Goal: Transaction & Acquisition: Subscribe to service/newsletter

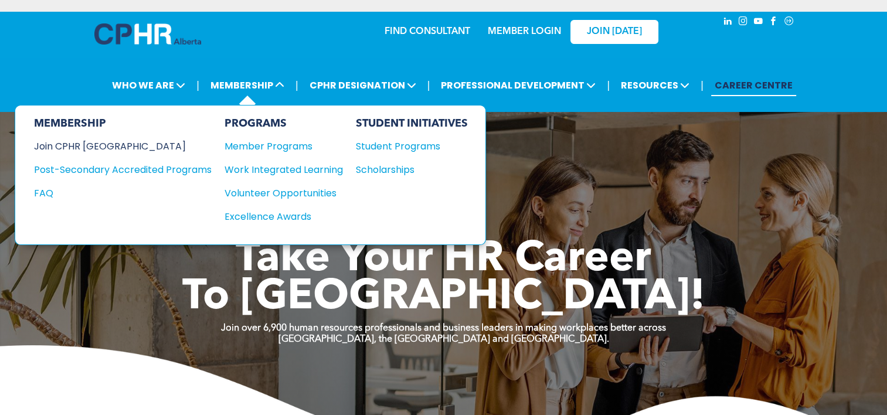
click at [74, 145] on div "Join CPHR [GEOGRAPHIC_DATA]" at bounding box center [114, 146] width 160 height 15
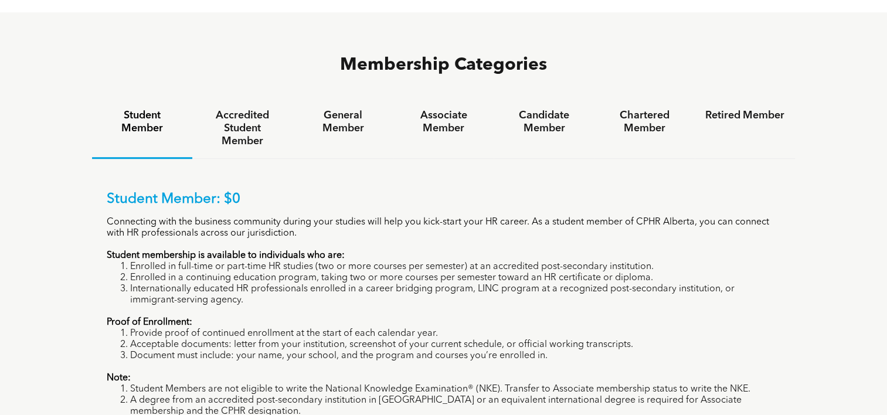
scroll to position [764, 0]
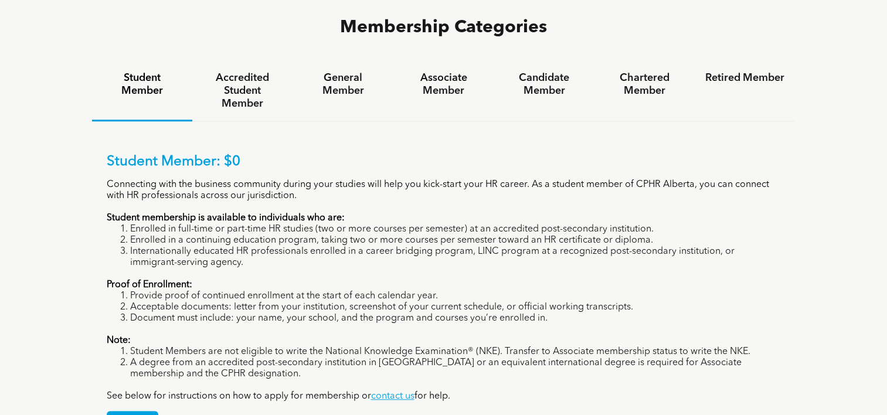
scroll to position [801, 0]
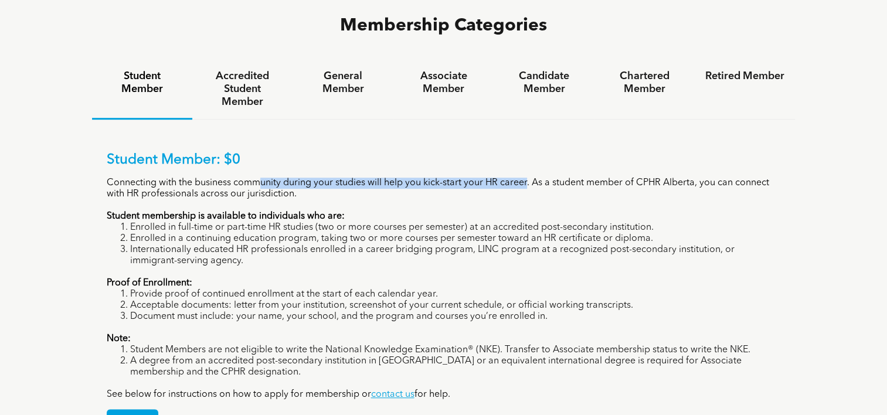
drag, startPoint x: 529, startPoint y: 128, endPoint x: 265, endPoint y: 136, distance: 264.5
click at [265, 178] on p "Connecting with the business community during your studies will help you kick-s…" at bounding box center [444, 189] width 674 height 22
drag, startPoint x: 265, startPoint y: 136, endPoint x: 321, endPoint y: 150, distance: 58.0
click at [321, 152] on div "Student Member: $0 Connecting with the business community during your studies w…" at bounding box center [444, 276] width 674 height 249
